Goal: Task Accomplishment & Management: Use online tool/utility

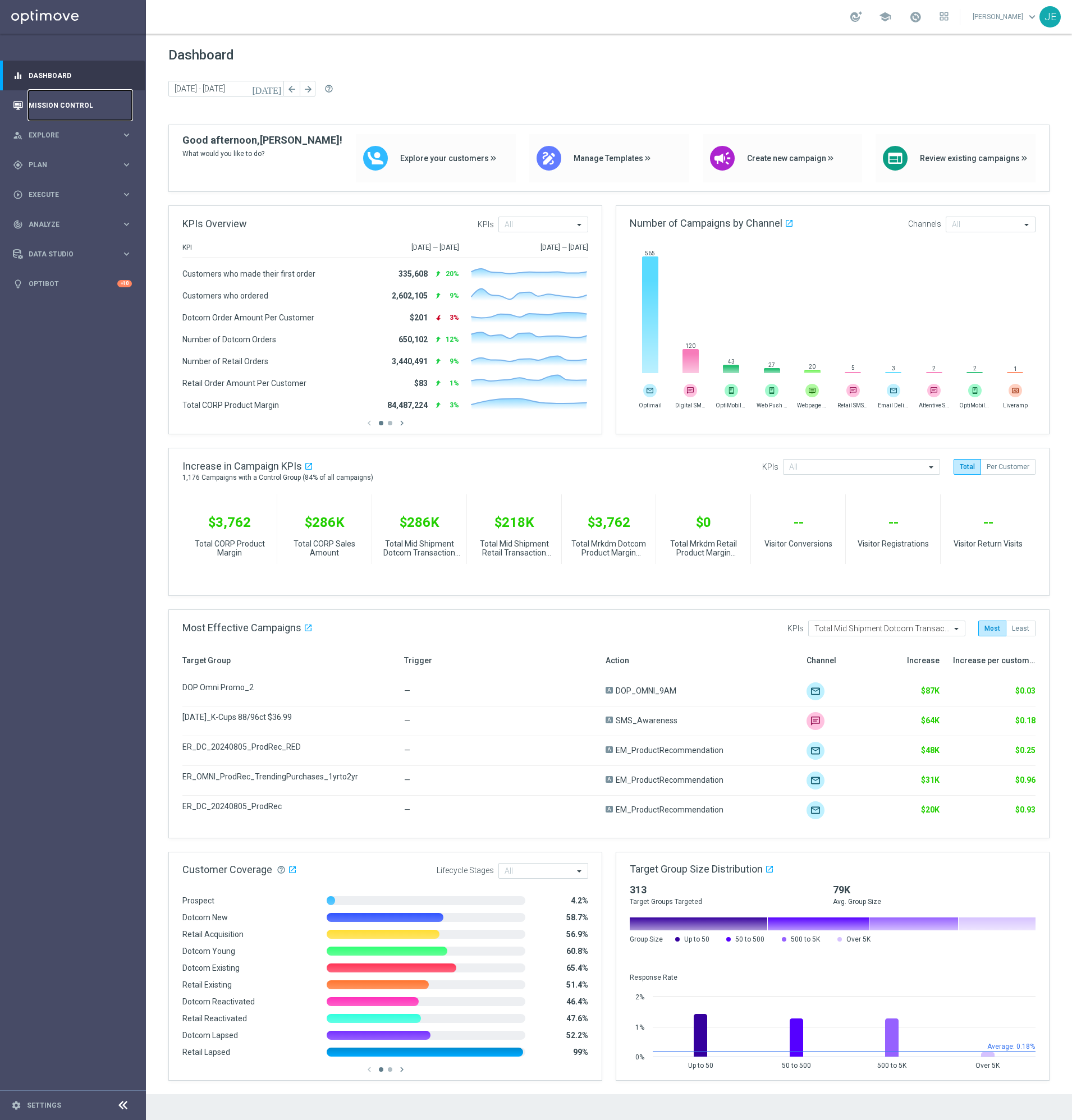
click at [67, 112] on link "Mission Control" at bounding box center [80, 105] width 103 height 30
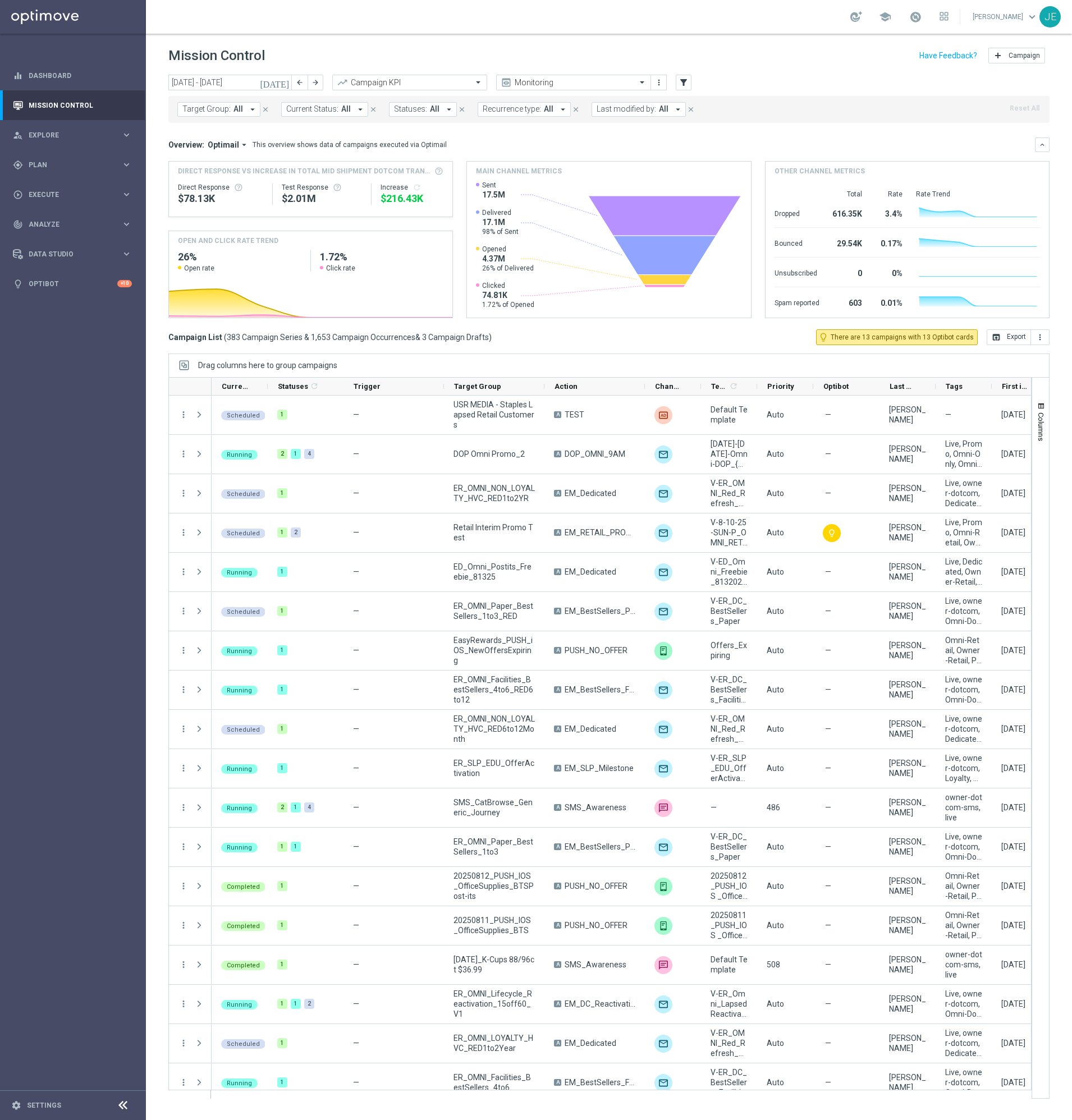
click at [247, 110] on icon "arrow_drop_down" at bounding box center [252, 109] width 10 height 10
click at [208, 162] on span "(All Search Results)" at bounding box center [225, 162] width 62 height 9
type input "dop"
click at [280, 78] on icon "[DATE]" at bounding box center [275, 83] width 30 height 10
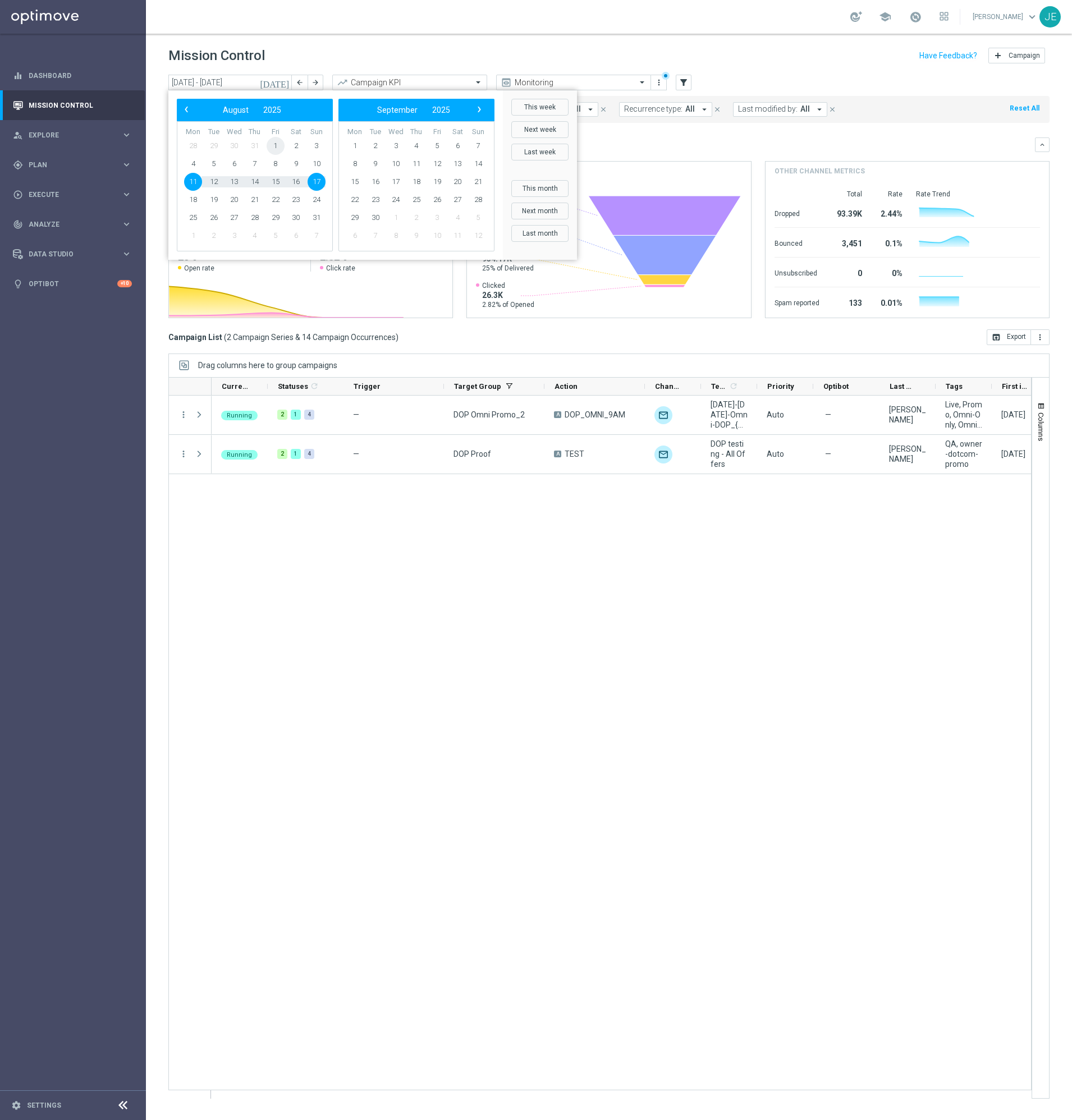
click at [276, 145] on span "1" at bounding box center [275, 146] width 18 height 18
click at [317, 185] on span "17" at bounding box center [316, 181] width 18 height 18
type input "[DATE] - [DATE]"
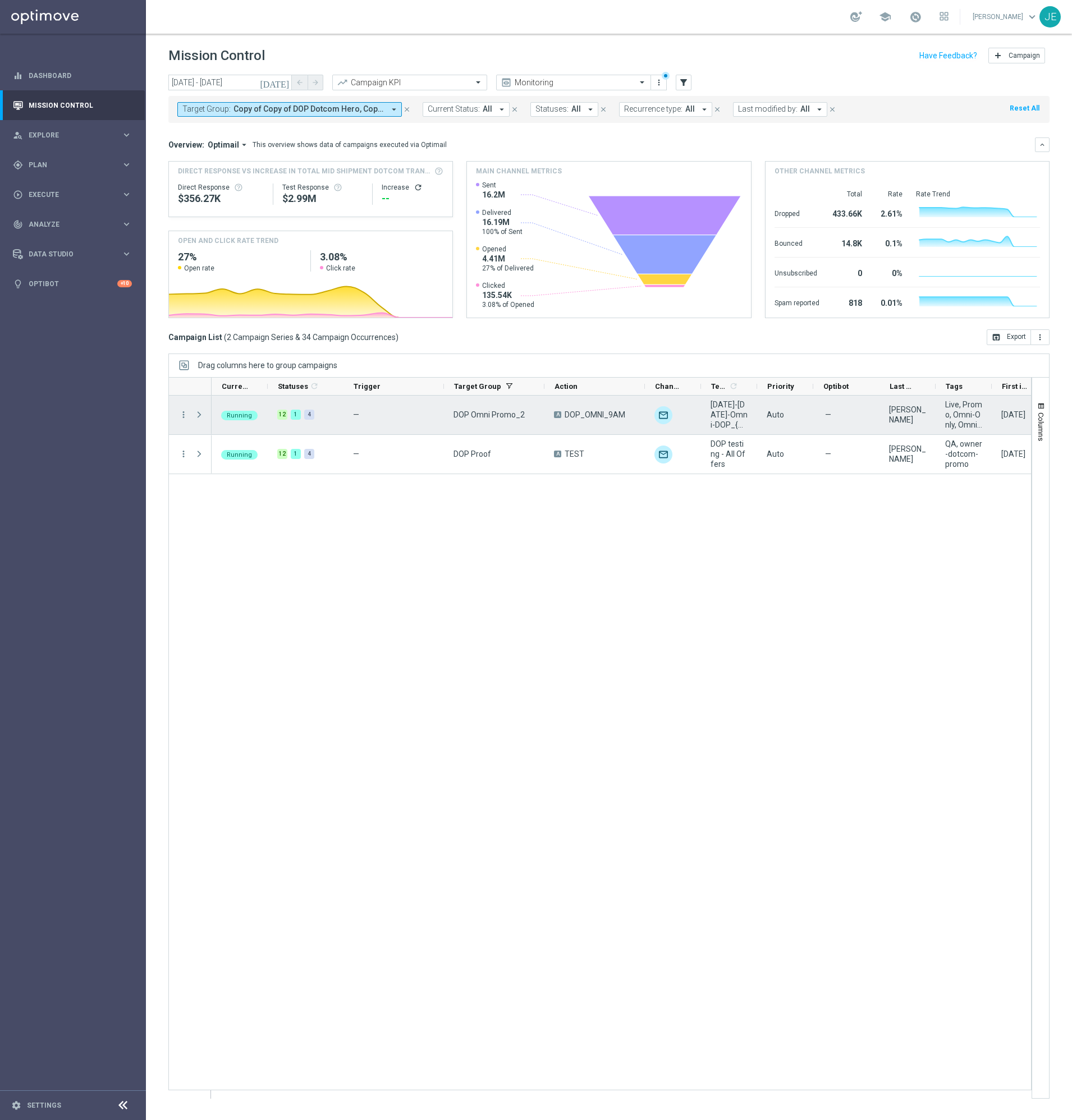
click at [197, 413] on span "Press SPACE to select this row." at bounding box center [199, 415] width 10 height 9
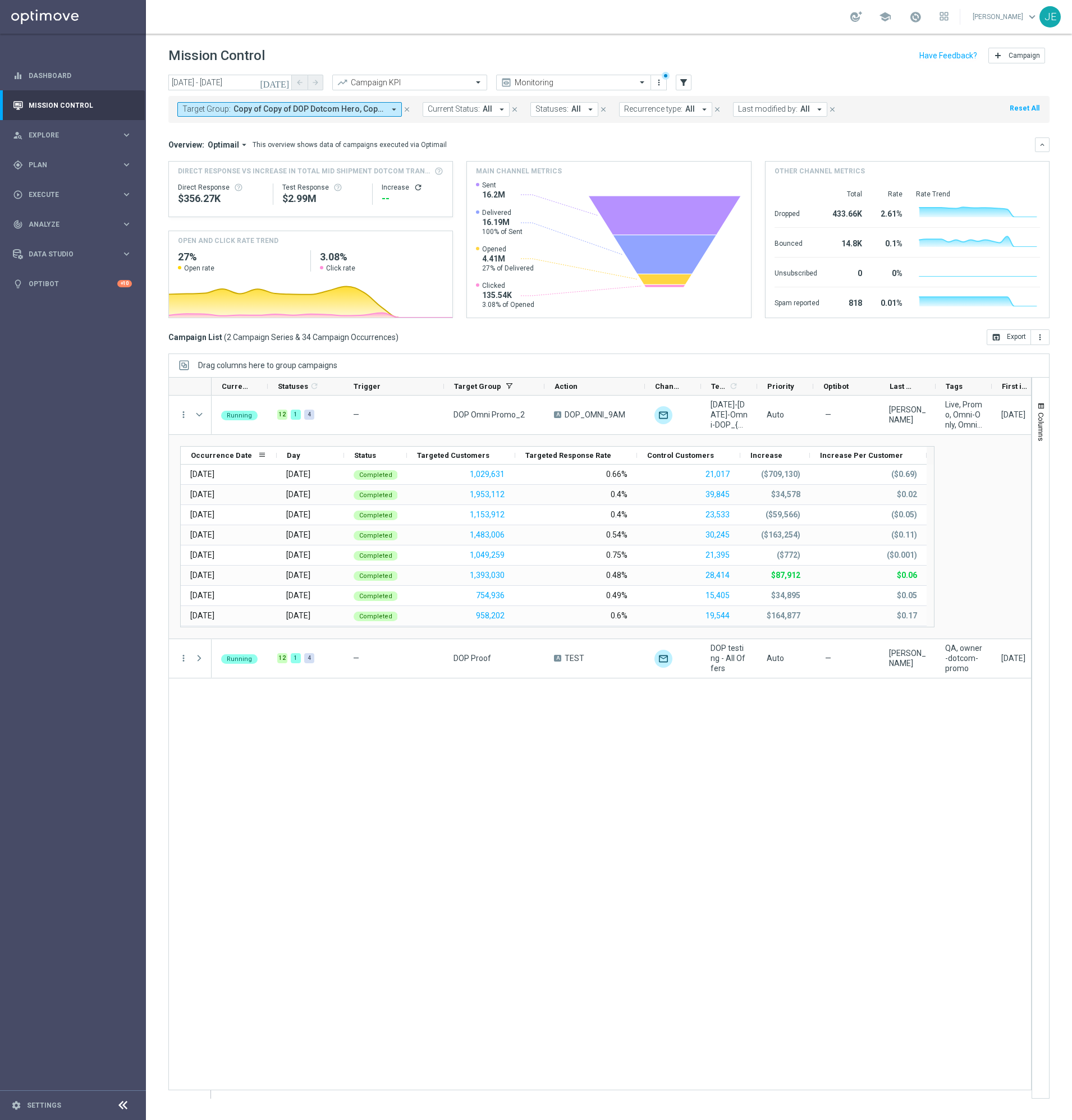
click at [219, 460] on div "Occurrence Date" at bounding box center [224, 455] width 67 height 17
click at [219, 460] on div "Occurrence Date 1" at bounding box center [224, 455] width 67 height 17
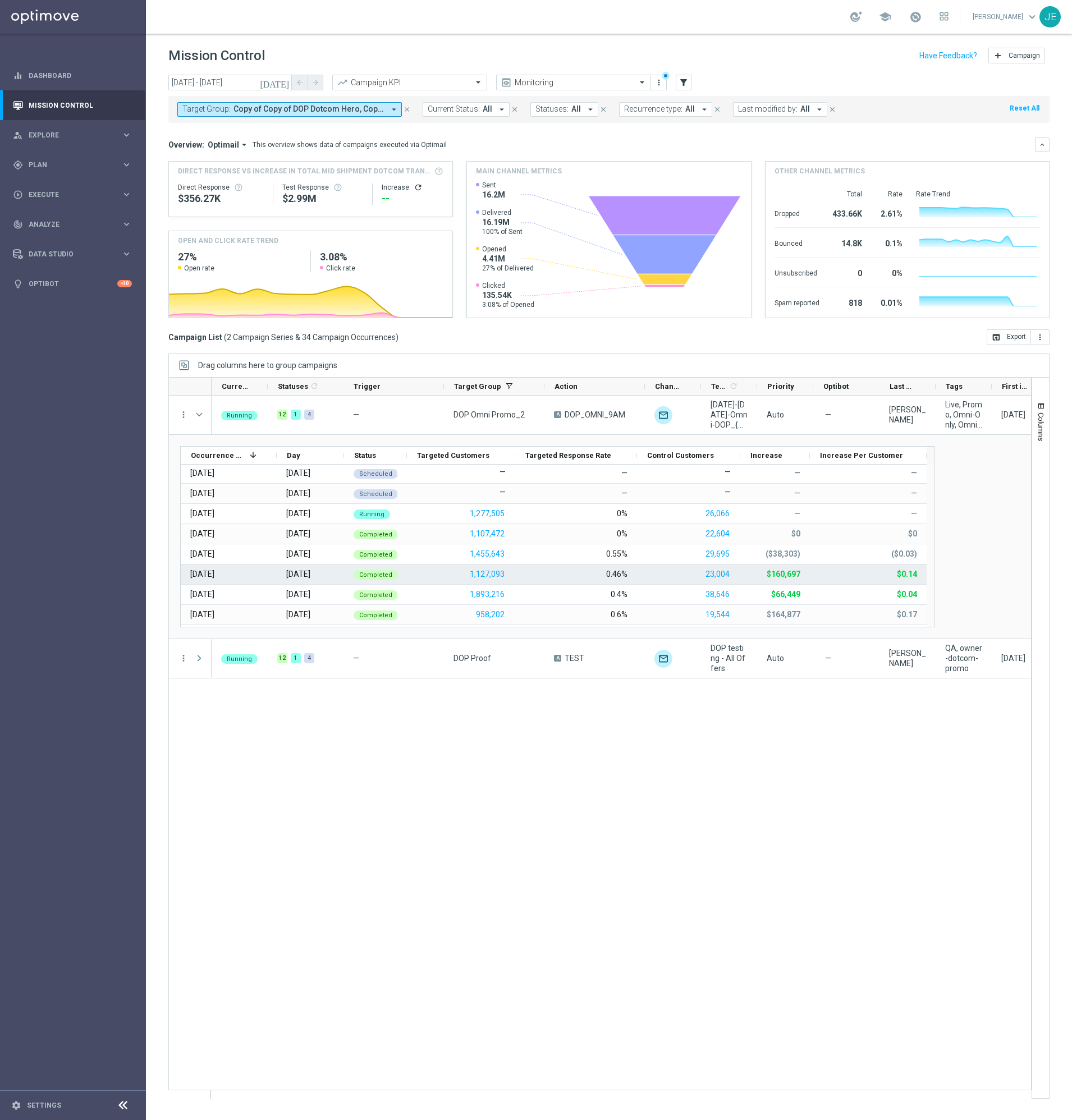
scroll to position [47, 0]
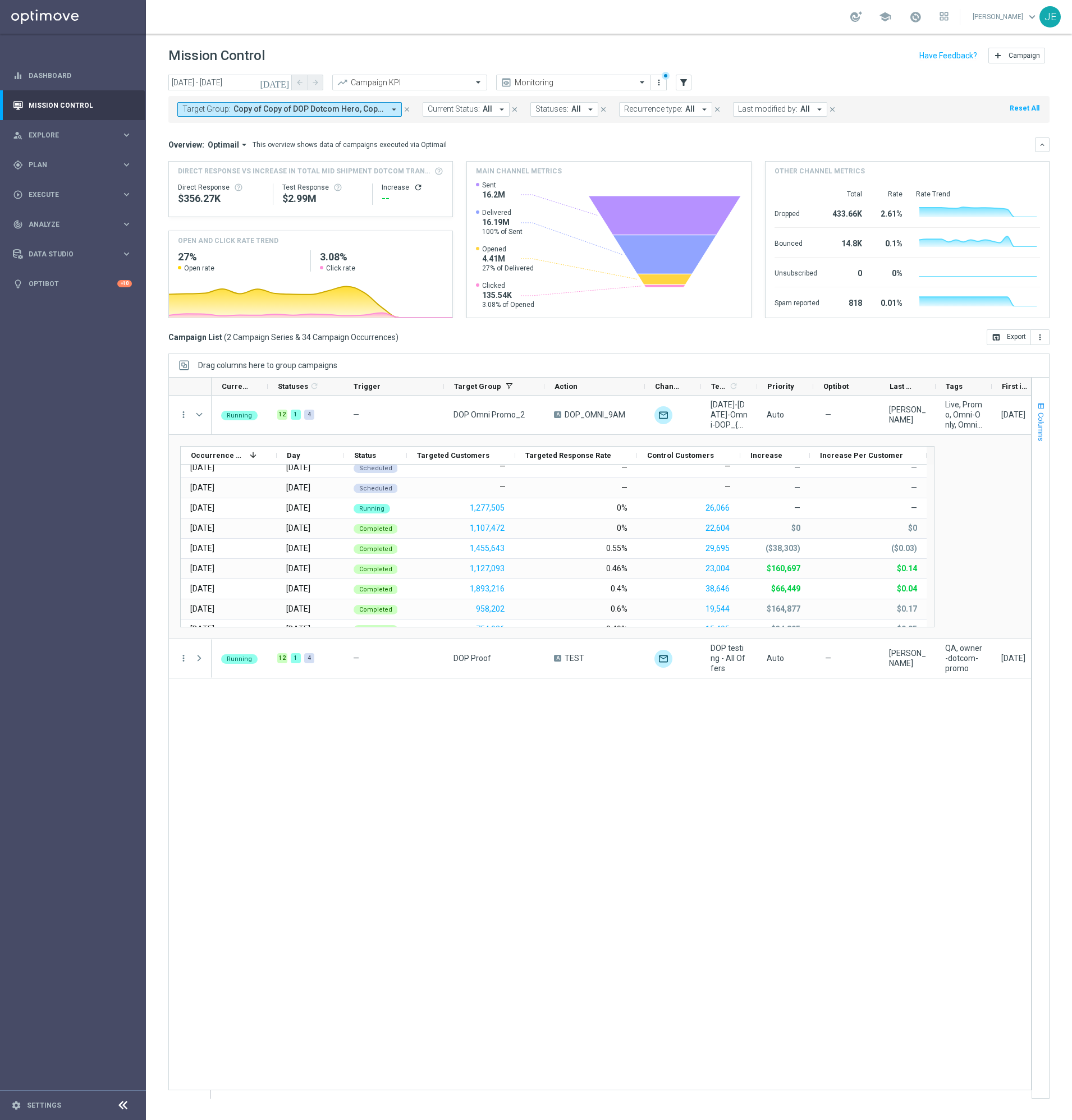
click at [1041, 421] on span "Columns" at bounding box center [1041, 427] width 9 height 28
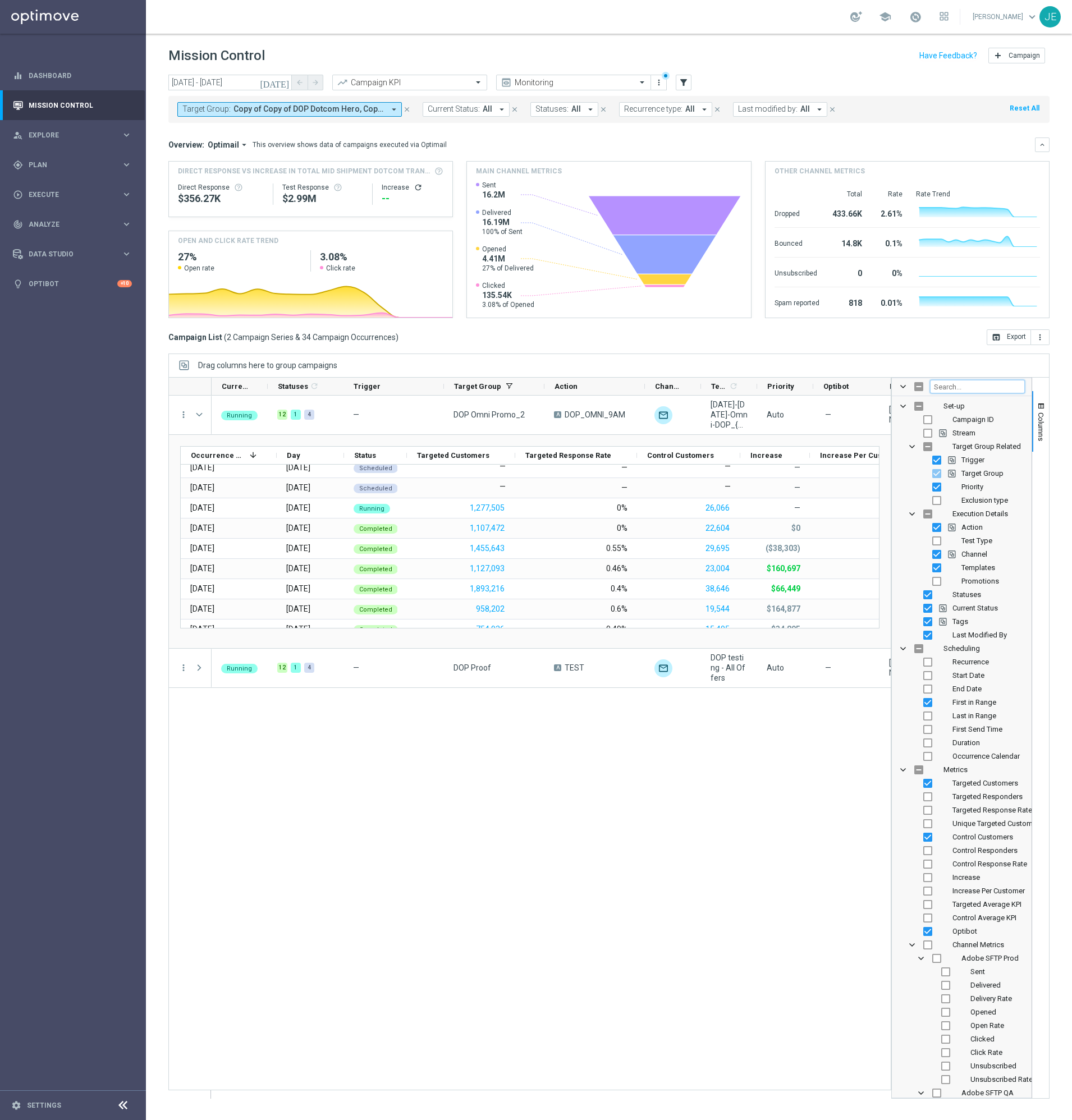
click at [968, 385] on input "Filter Columns Input" at bounding box center [978, 387] width 95 height 14
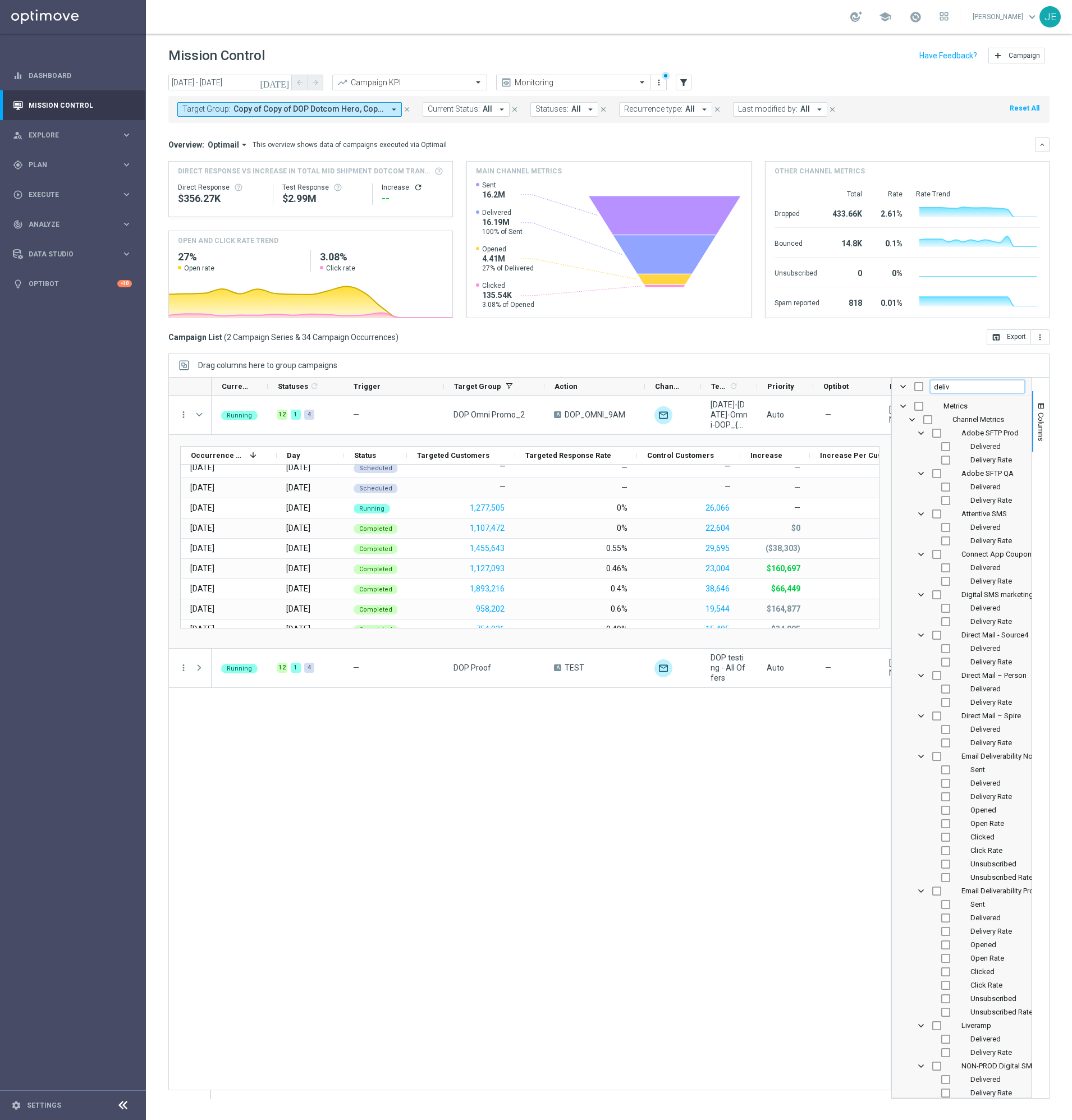
type input "delivered"
click at [946, 797] on input "Press SPACE to toggle visibility (hidden)" at bounding box center [945, 797] width 9 height 9
checkbox input "true"
checkbox input "false"
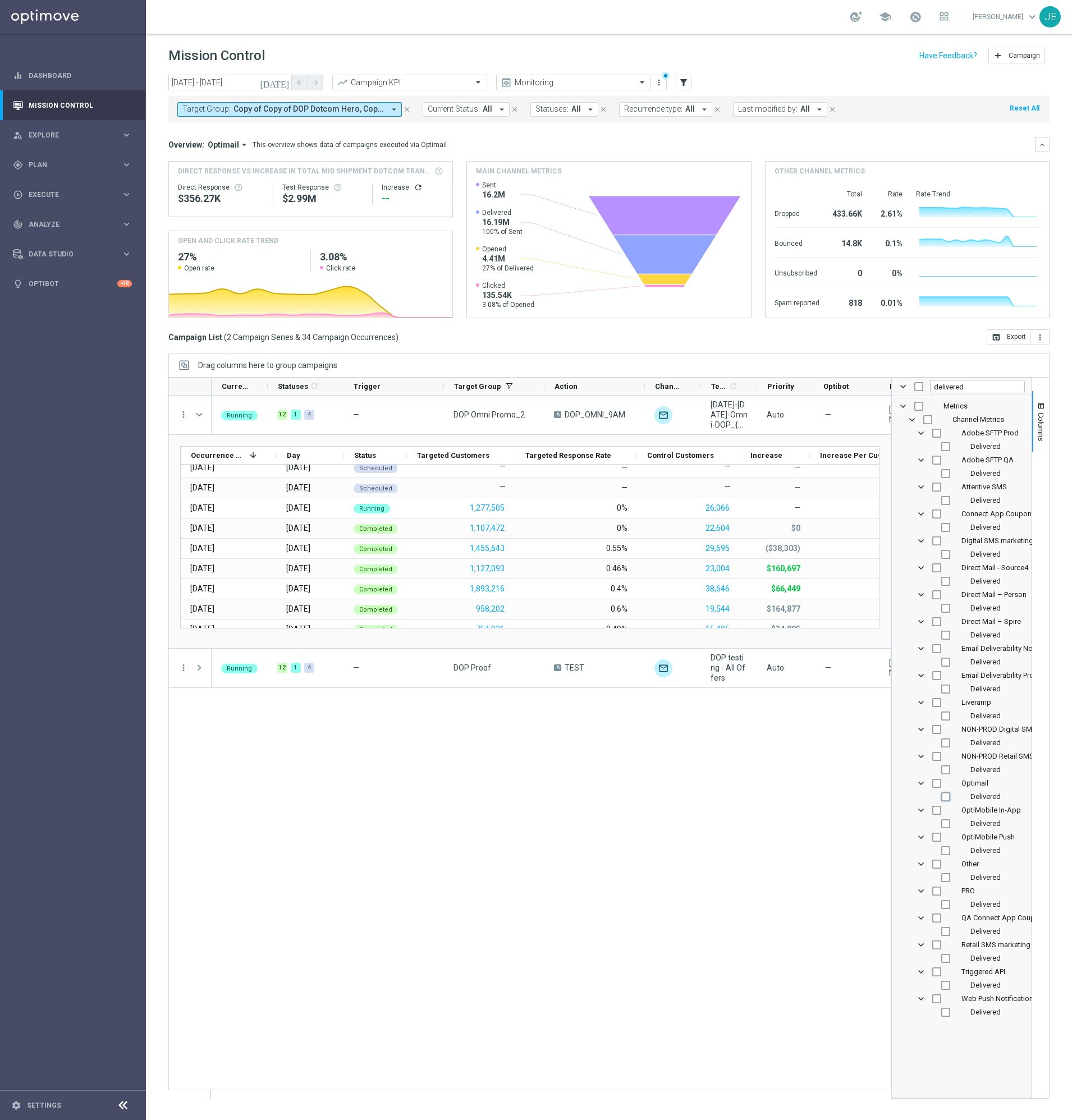
checkbox input "false"
checkbox input "true"
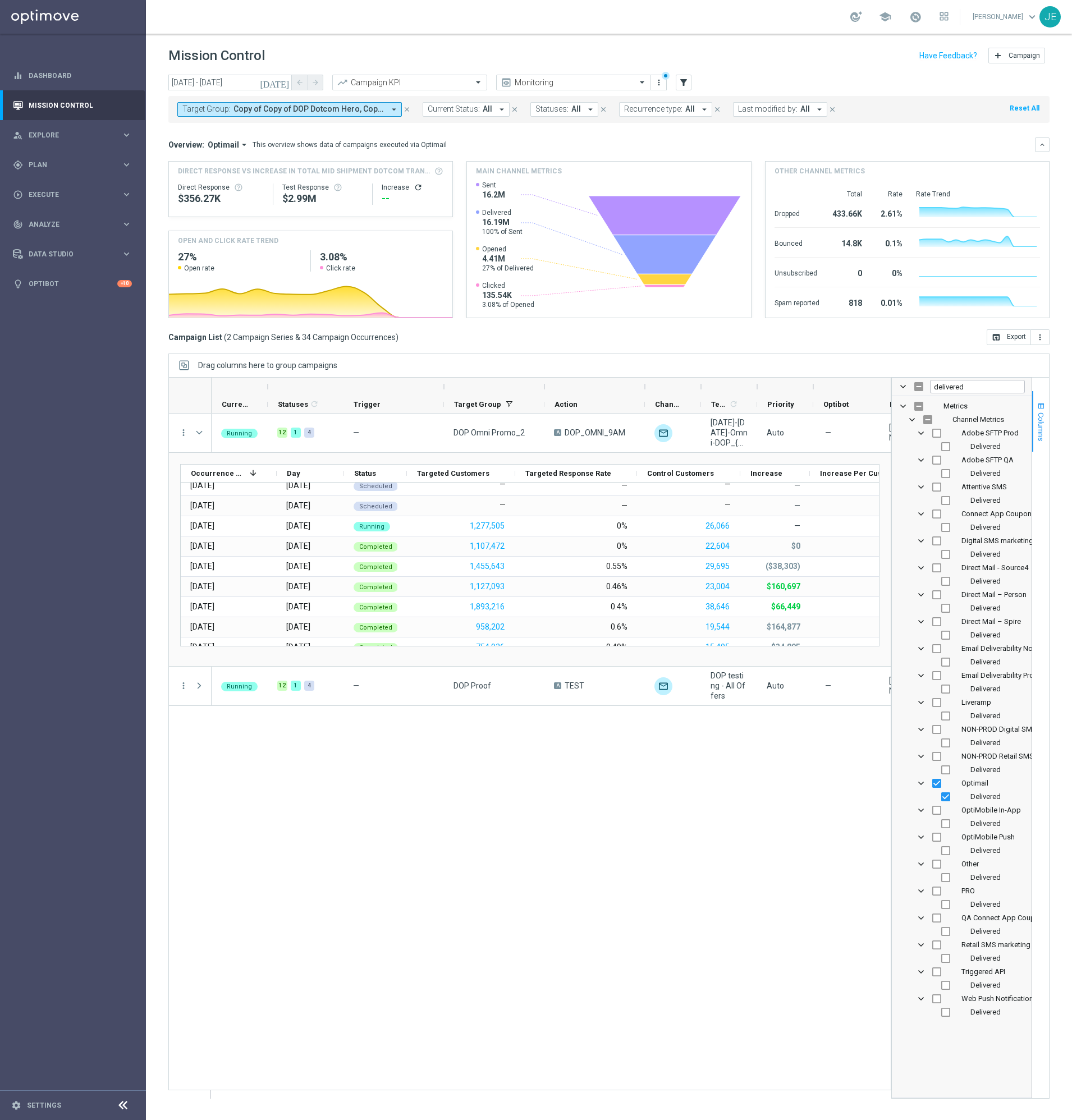
click at [1041, 419] on span "Columns" at bounding box center [1041, 427] width 9 height 28
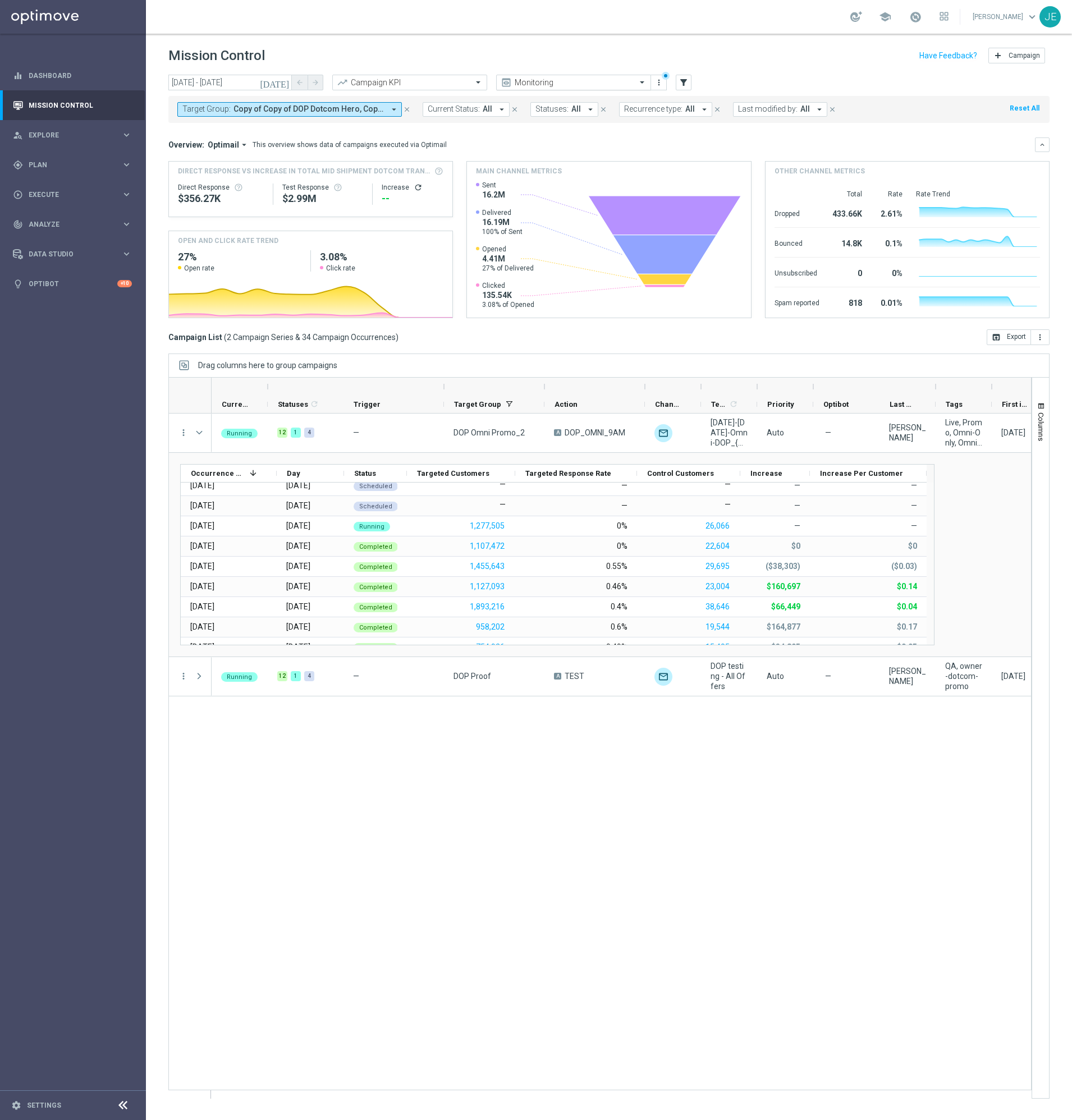
click at [640, 83] on span at bounding box center [643, 82] width 14 height 9
click at [533, 152] on div "Optimail" at bounding box center [573, 155] width 143 height 19
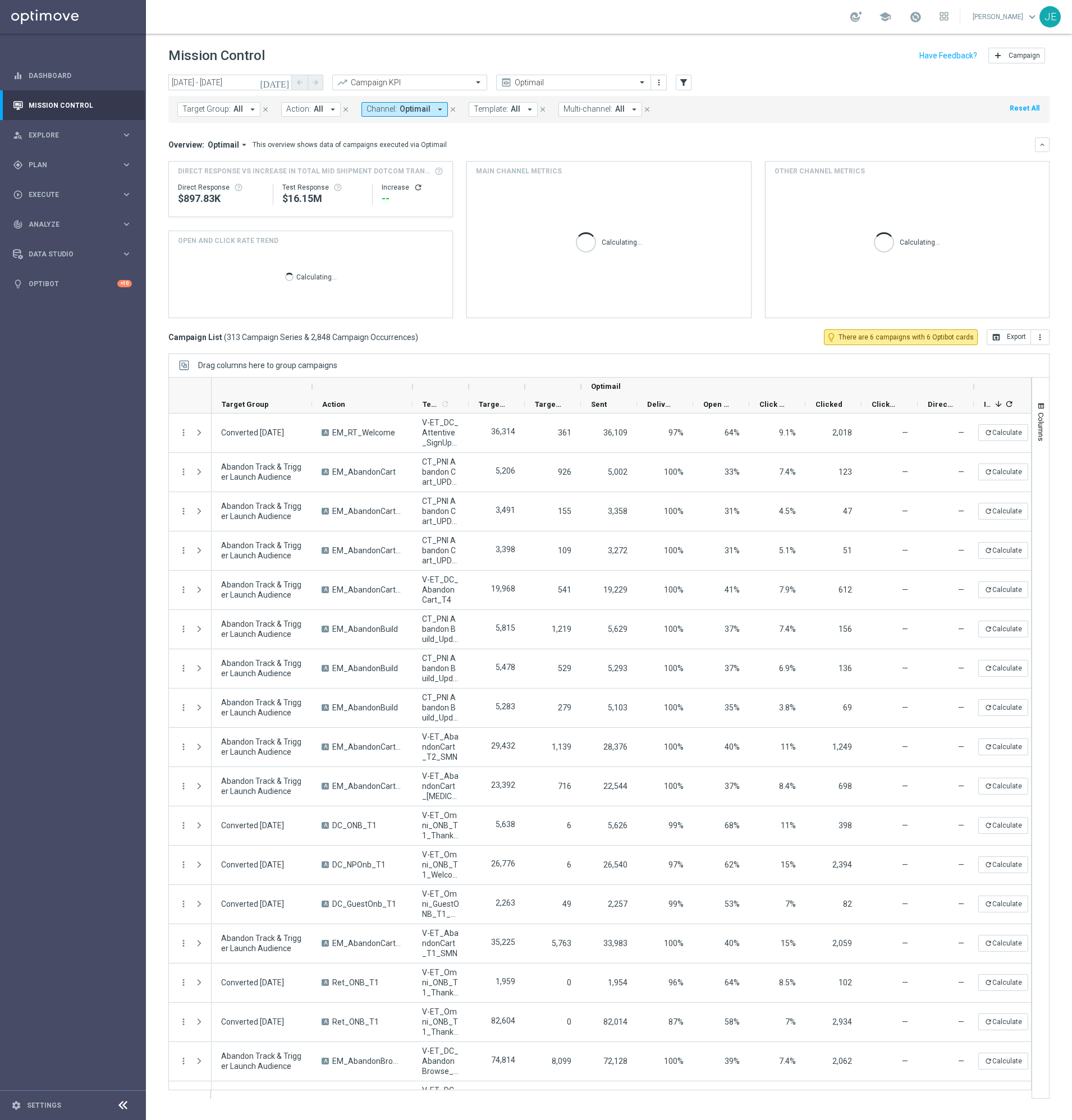
click at [248, 110] on icon "arrow_drop_down" at bounding box center [252, 109] width 10 height 10
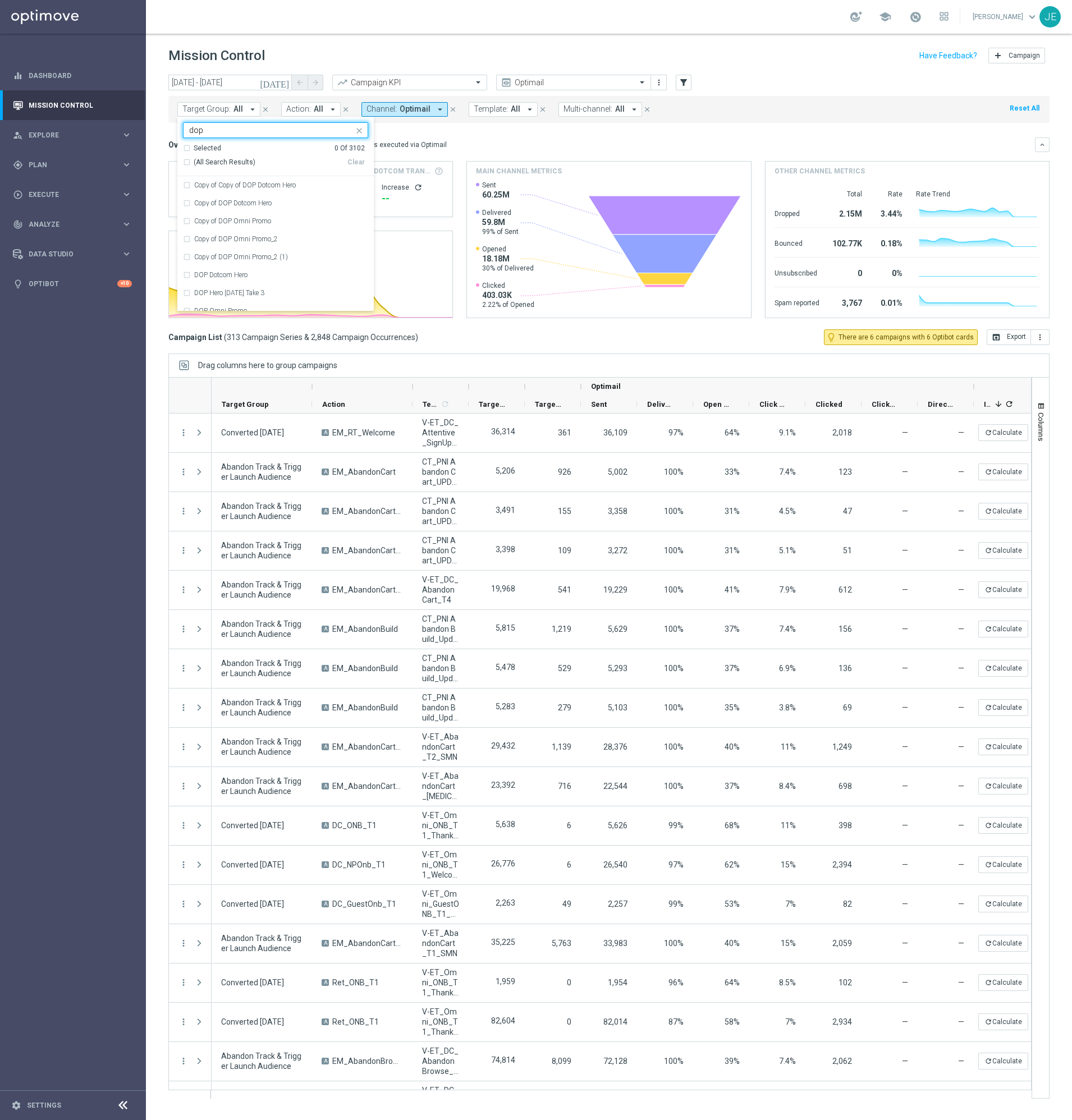
click at [197, 164] on span "(All Search Results)" at bounding box center [225, 162] width 62 height 9
type input "dop"
click at [517, 139] on div "Overview: Optimail arrow_drop_down This overview shows data of campaigns execut…" at bounding box center [602, 144] width 866 height 10
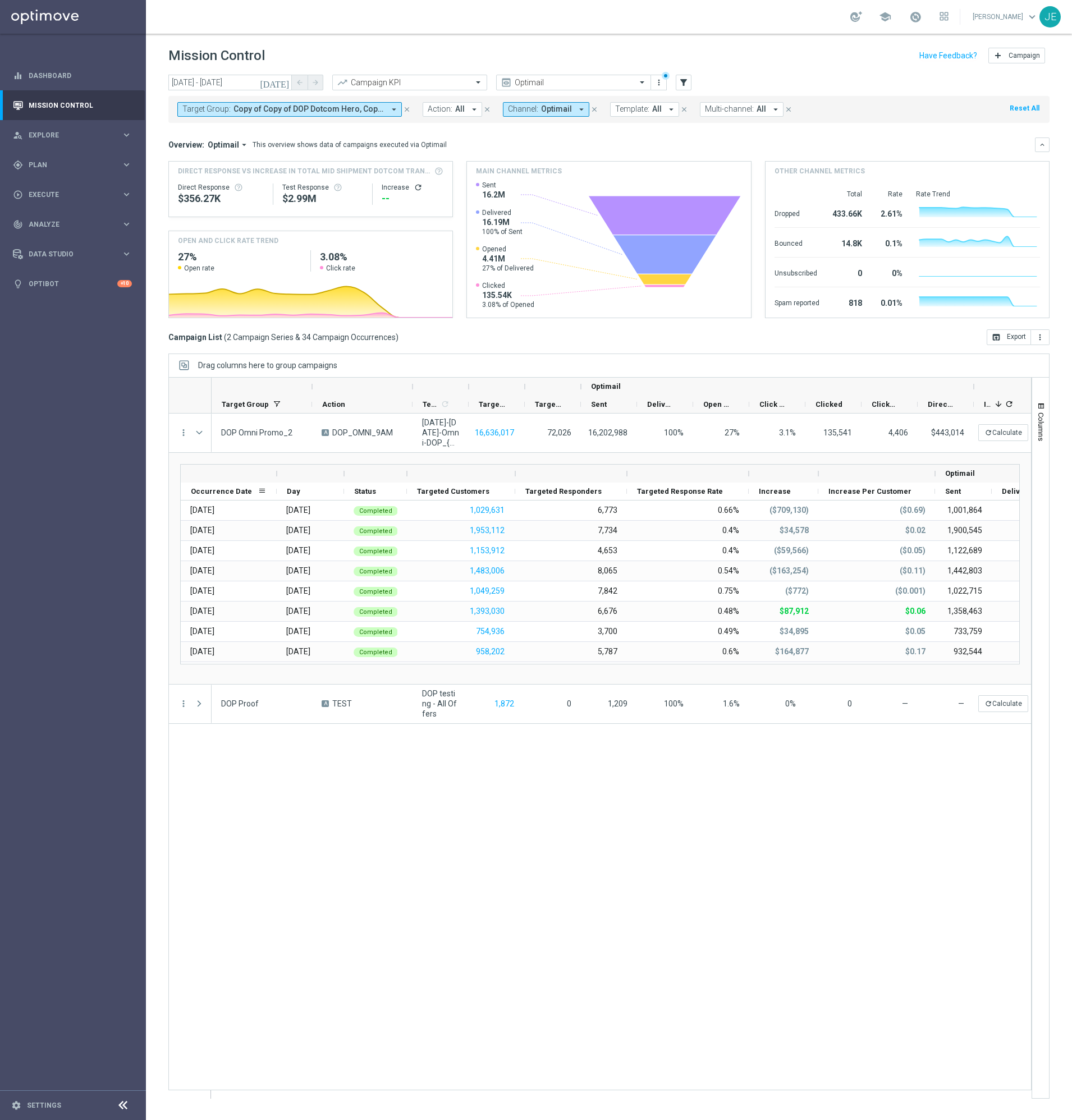
click at [212, 495] on span "Occurrence Date" at bounding box center [221, 491] width 61 height 9
click at [210, 492] on span "Occurrence Date" at bounding box center [218, 491] width 54 height 9
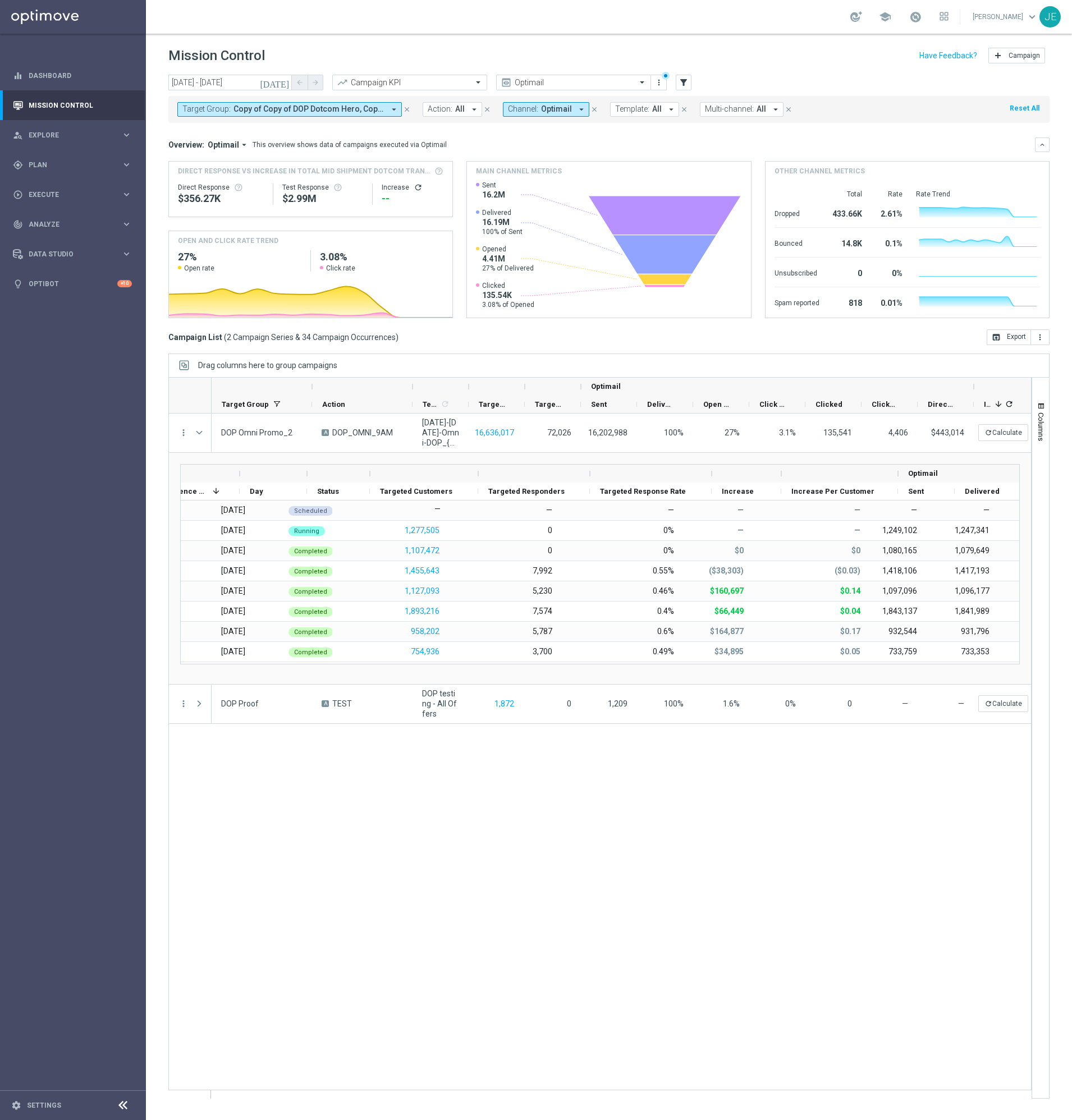
scroll to position [0, 0]
